Goal: Communication & Community: Participate in discussion

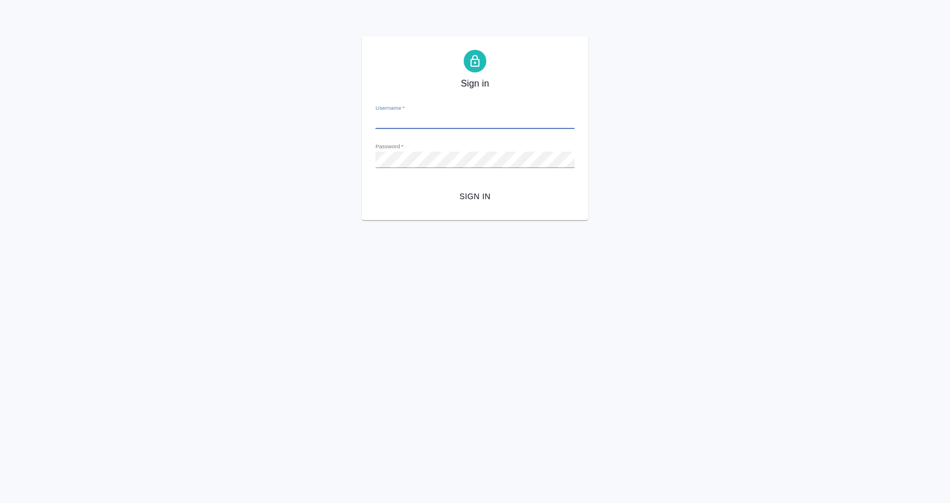
type input "[EMAIL_ADDRESS][DOMAIN_NAME]"
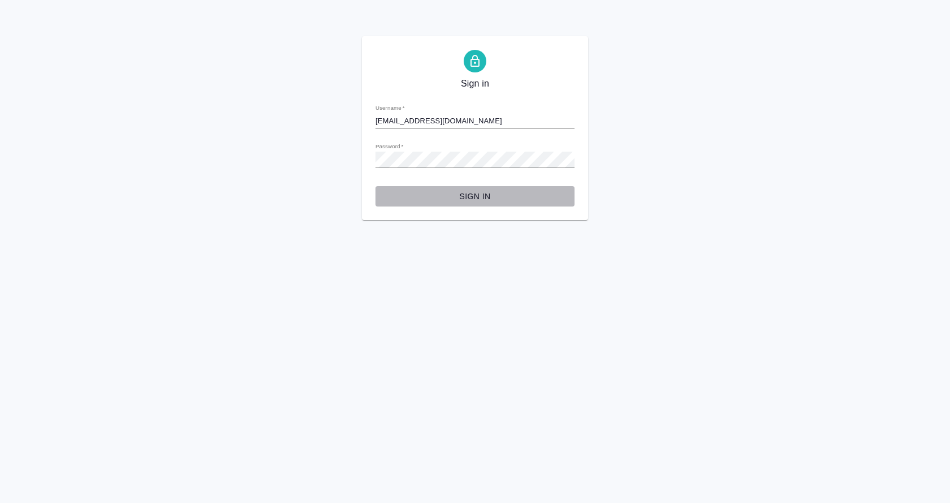
click at [478, 192] on span "Sign in" at bounding box center [475, 196] width 181 height 14
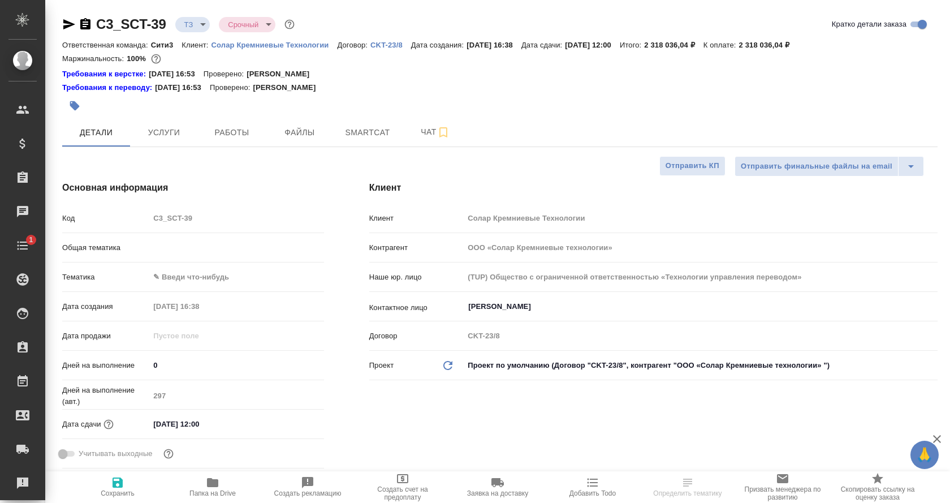
select select "RU"
click at [200, 482] on span "Папка на Drive" at bounding box center [212, 486] width 81 height 21
select select "RU"
type textarea "x"
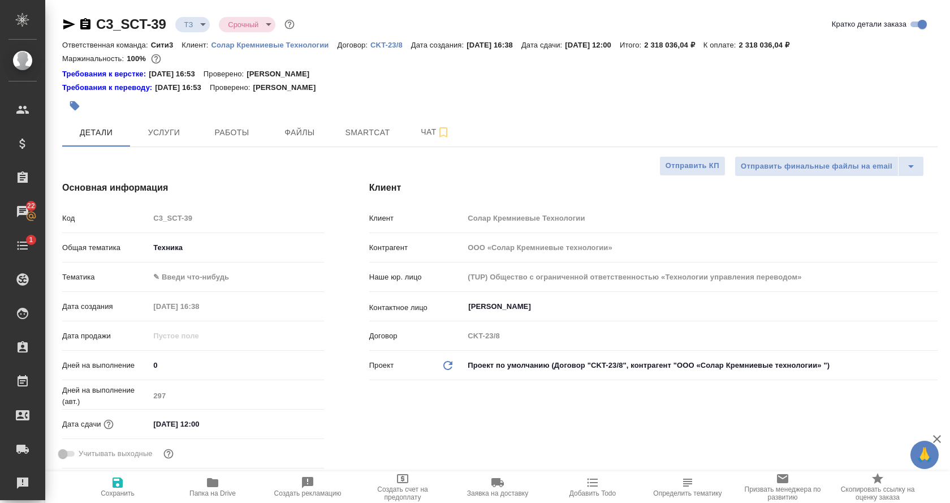
type textarea "x"
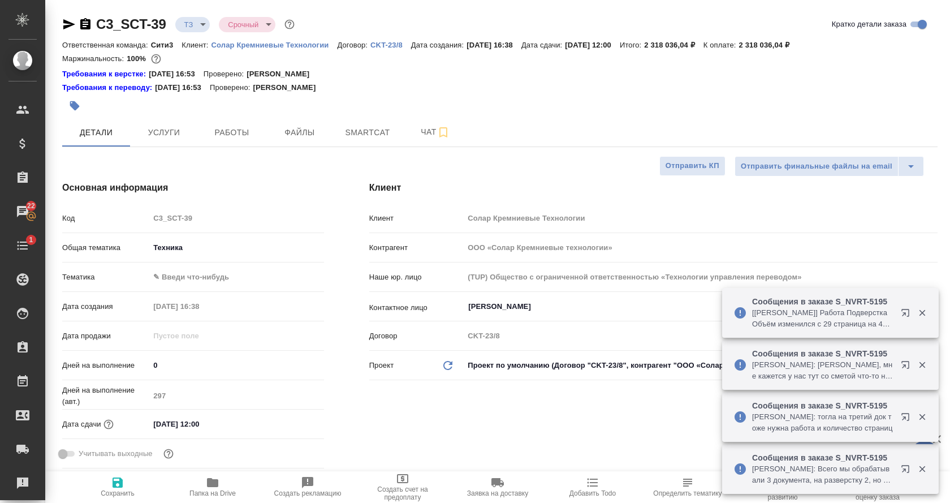
click at [81, 22] on icon "button" at bounding box center [85, 23] width 10 height 11
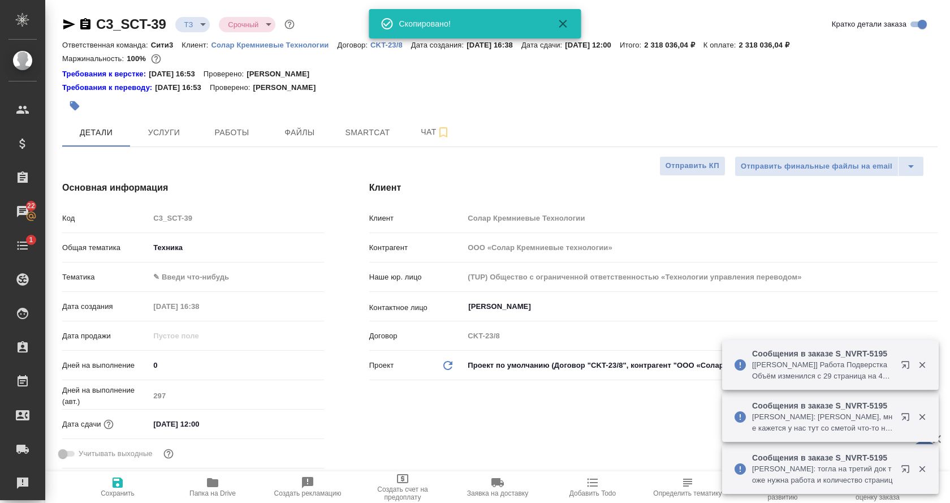
type textarea "x"
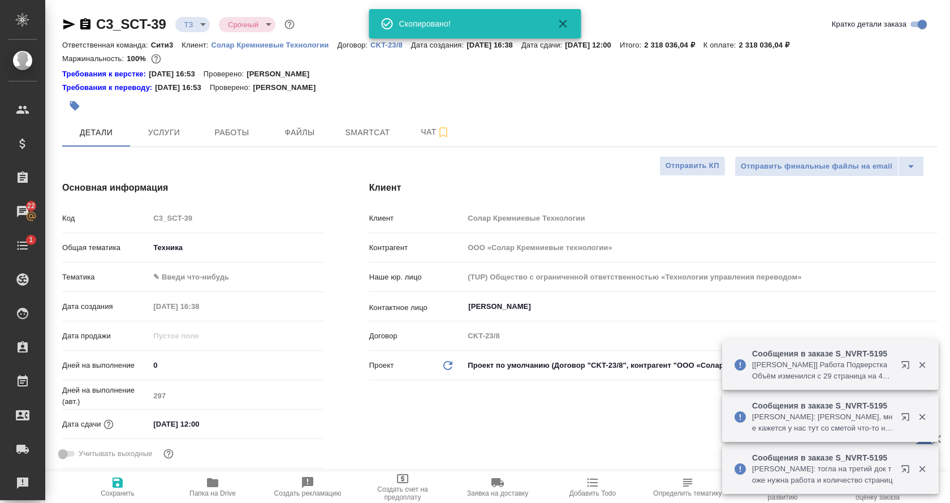
type textarea "x"
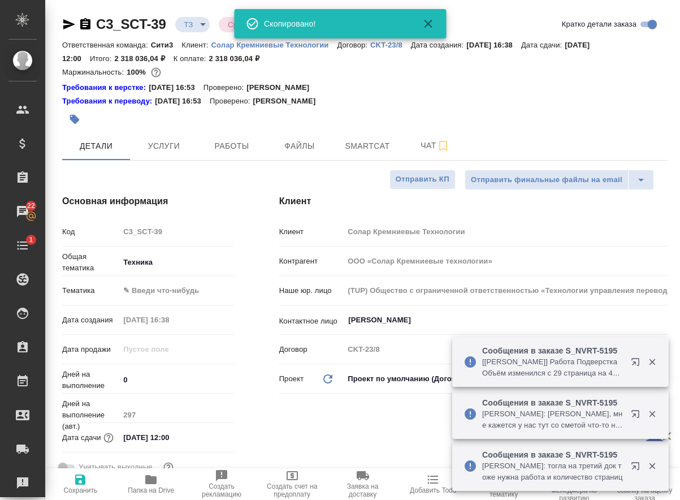
type textarea "x"
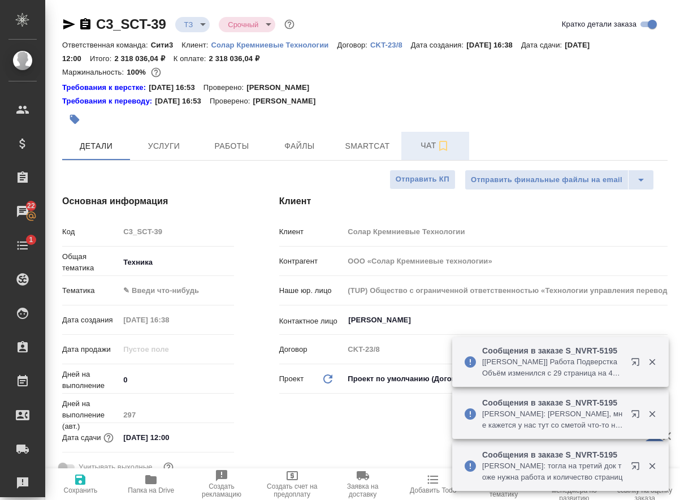
click at [433, 150] on span "Чат" at bounding box center [435, 146] width 54 height 14
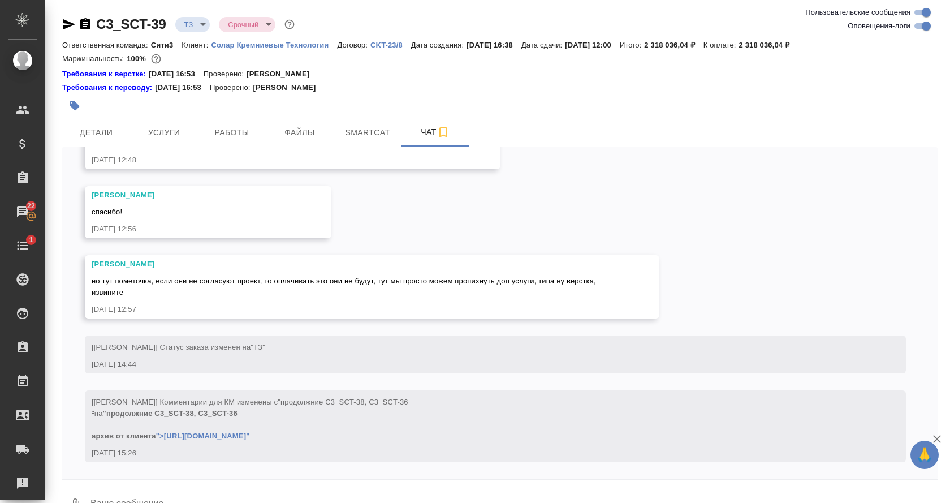
scroll to position [3055, 0]
